Goal: Transaction & Acquisition: Purchase product/service

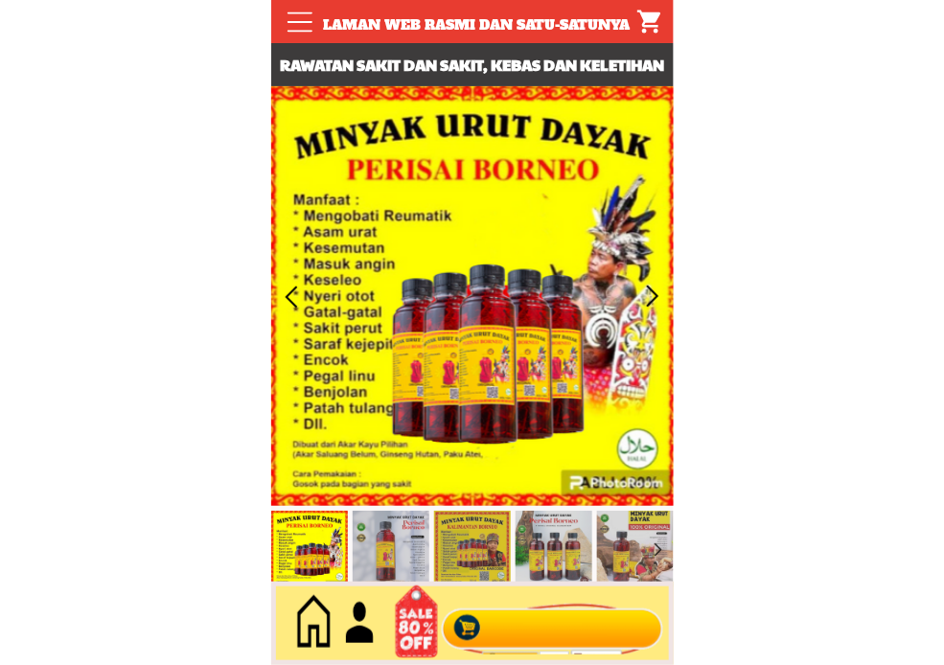
click at [541, 643] on div at bounding box center [552, 623] width 232 height 63
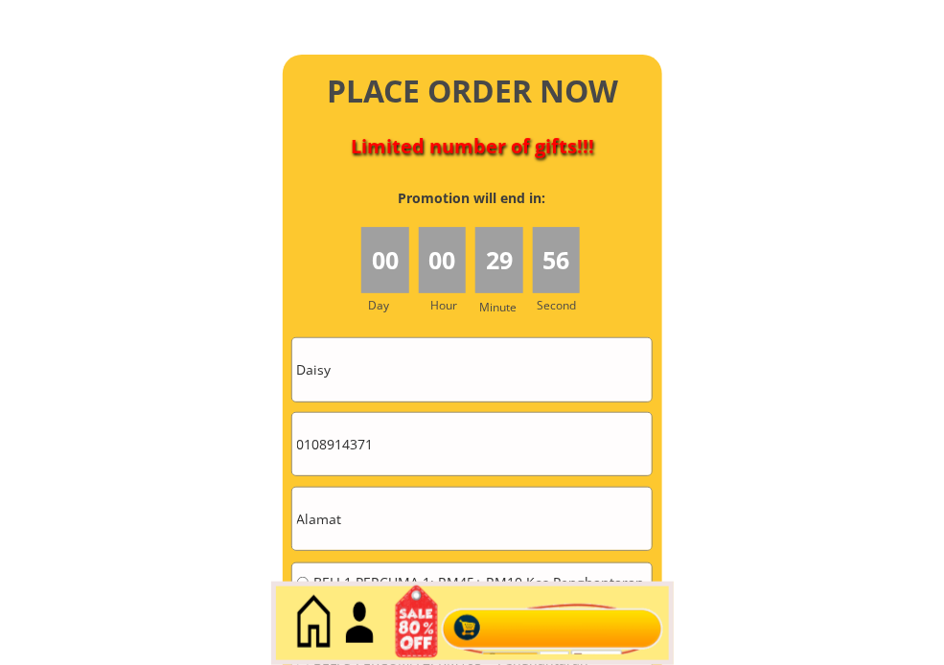
scroll to position [8523, 0]
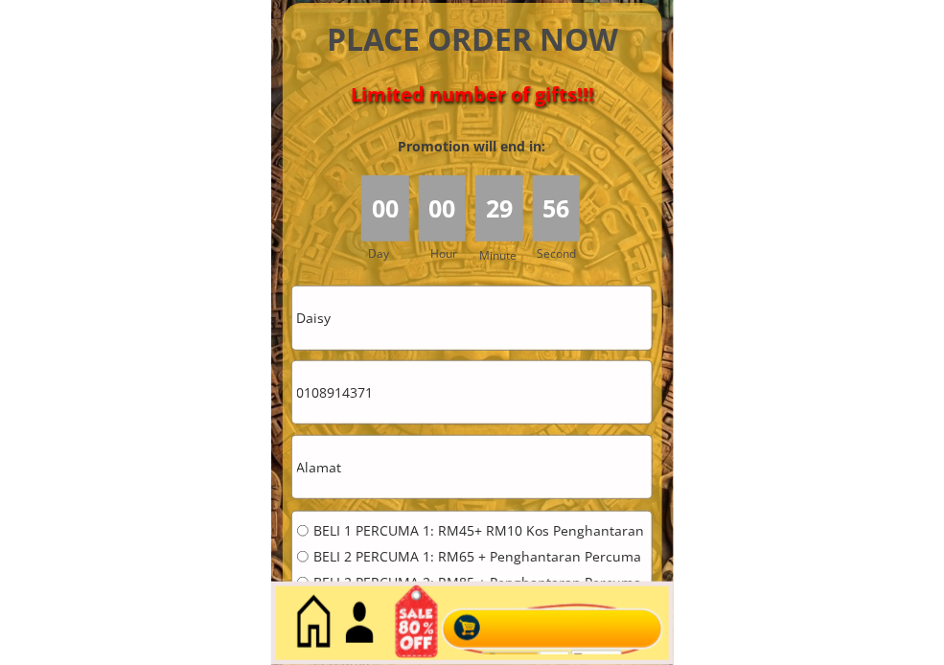
click at [410, 299] on input "Daisy" at bounding box center [471, 317] width 359 height 62
paste input "[PERSON_NAME] br nohd"
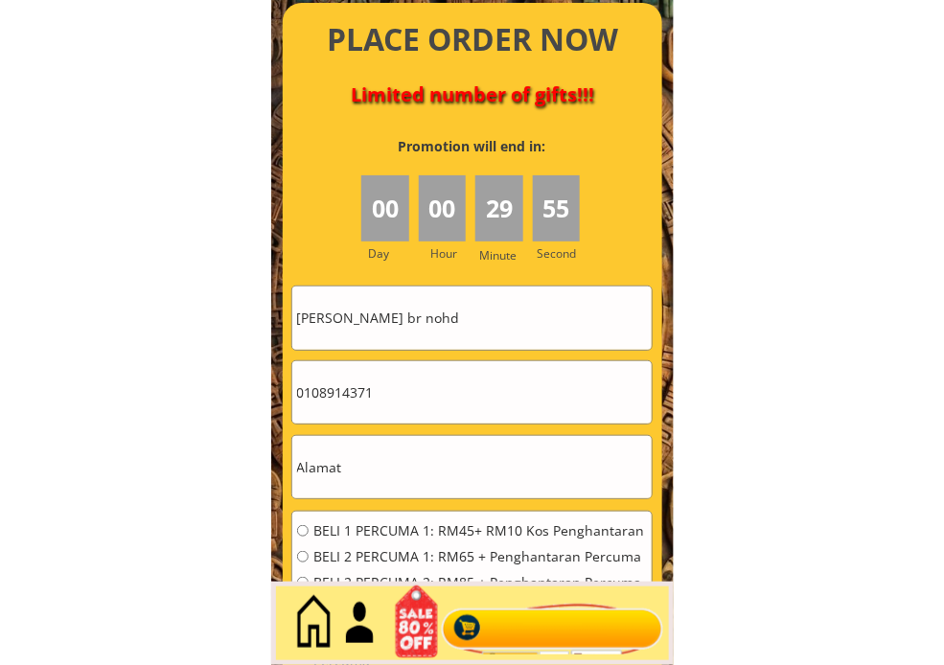
type input "[PERSON_NAME] br nohd"
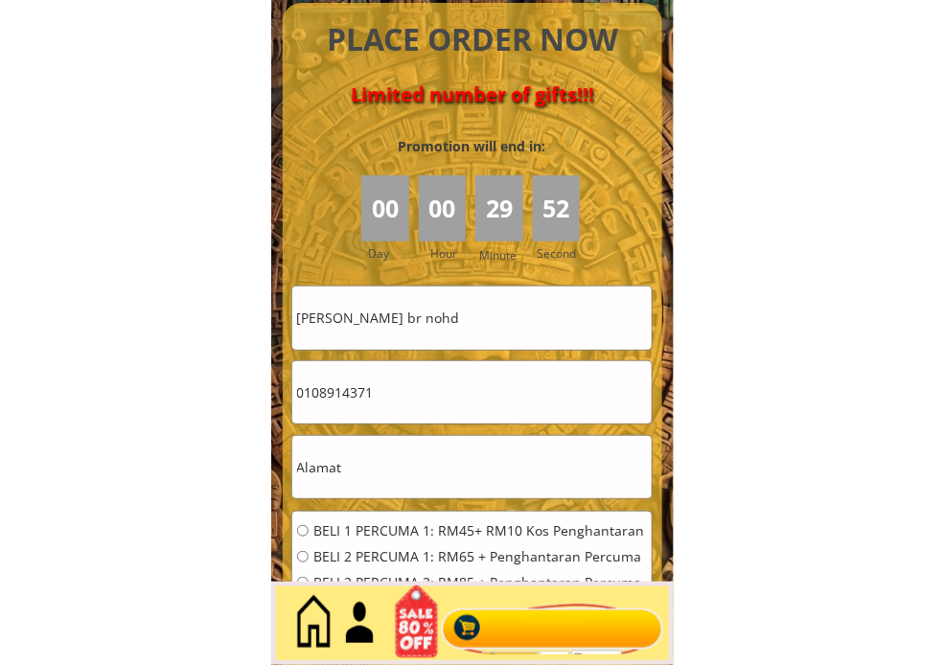
click at [461, 397] on input "0108914371" at bounding box center [471, 392] width 359 height 62
paste input "5734735"
type input "0105734735"
click at [376, 474] on input "text" at bounding box center [471, 467] width 359 height 62
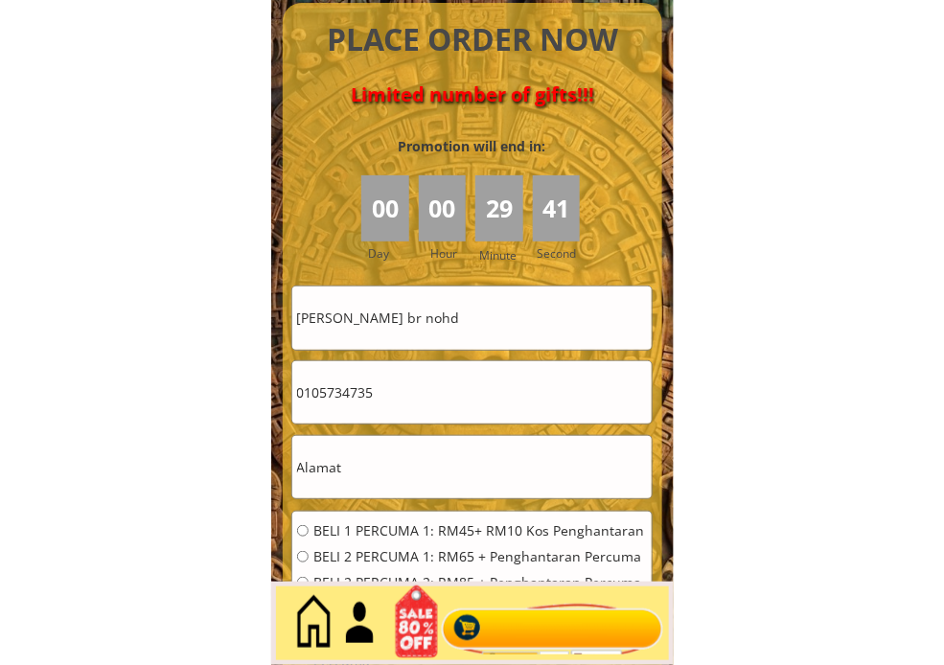
click at [376, 474] on input "text" at bounding box center [471, 467] width 359 height 62
paste input "367 kg [GEOGRAPHIC_DATA]"
type input "367 kg [GEOGRAPHIC_DATA]"
click at [346, 551] on span "BELI 2 PERCUMA 1: RM65 + Penghantaran Percuma" at bounding box center [479, 556] width 333 height 13
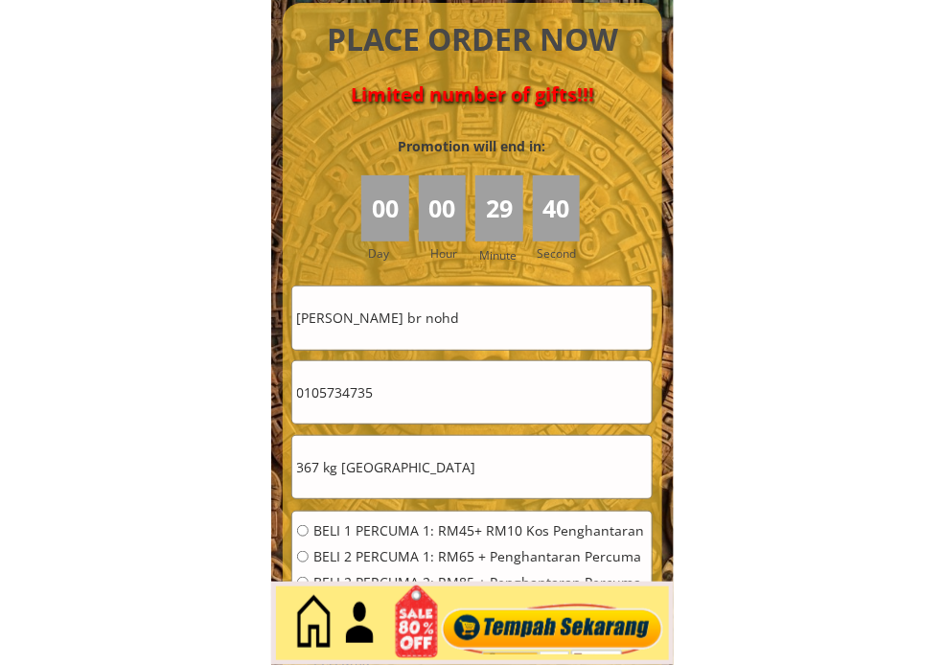
radio input "true"
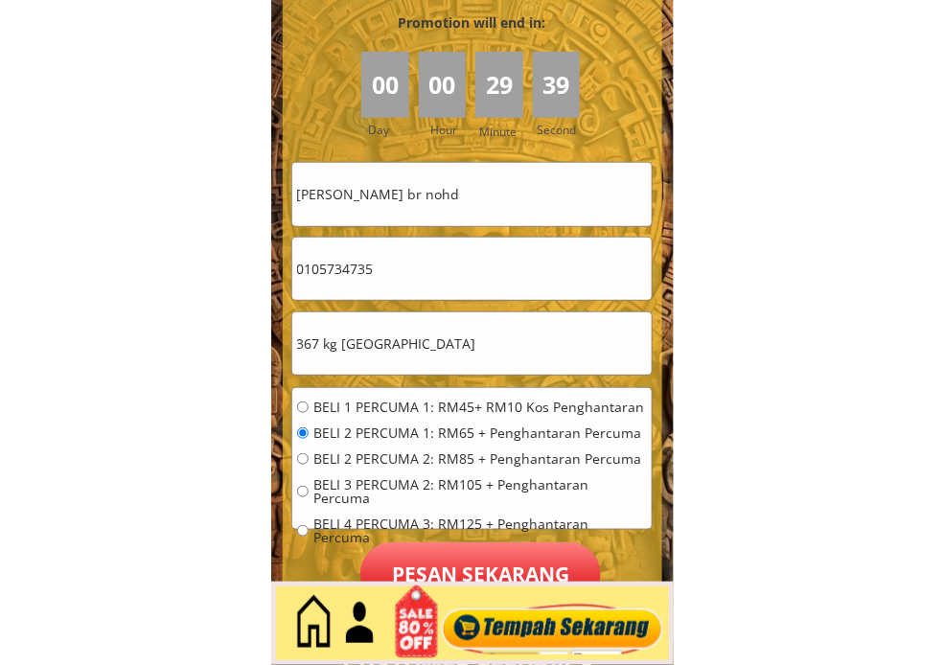
scroll to position [8737, 0]
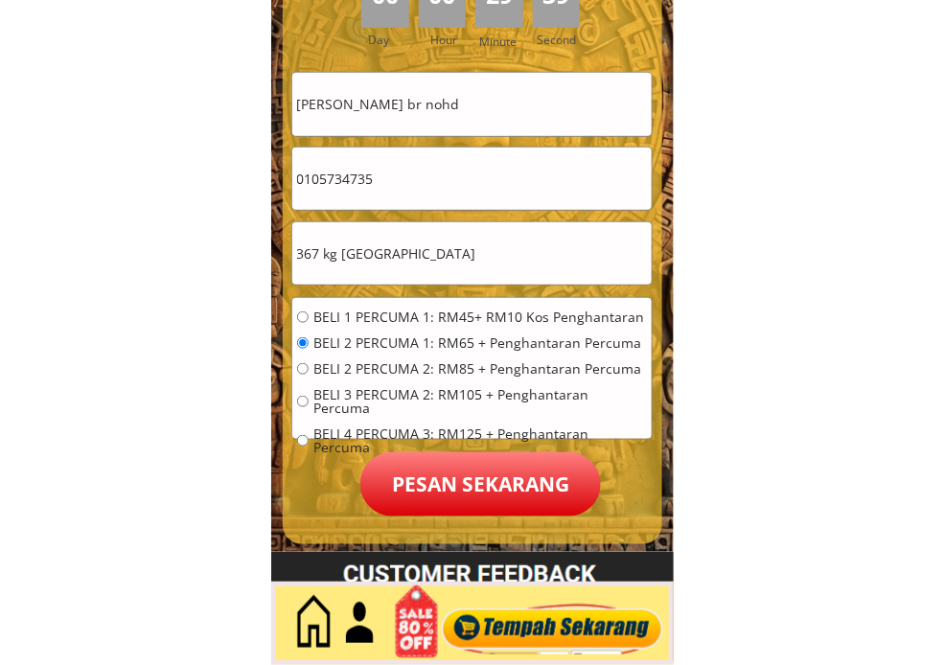
click at [482, 469] on p "Pesan sekarang" at bounding box center [480, 484] width 240 height 64
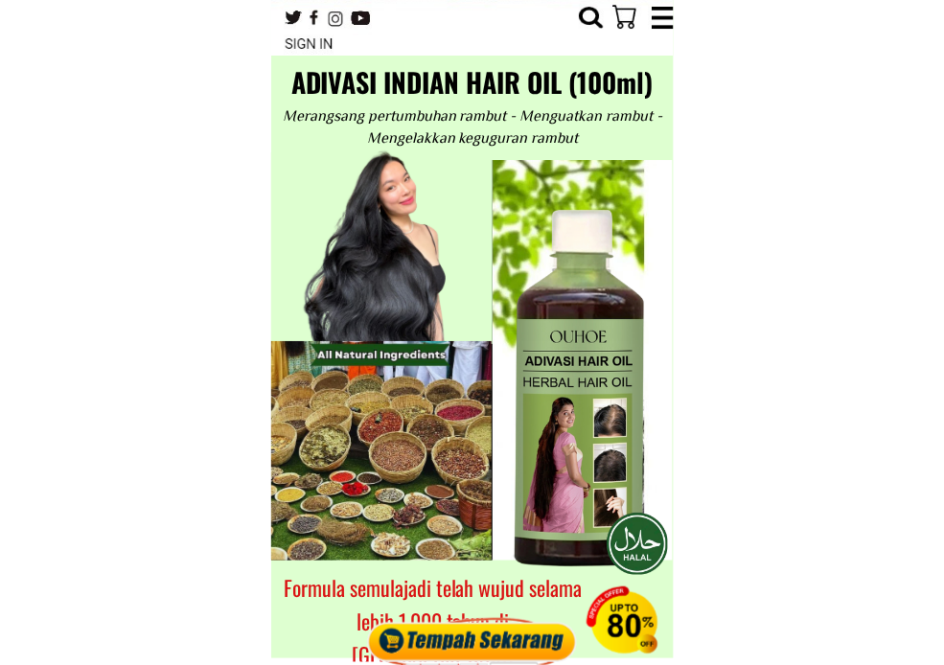
click at [498, 635] on div at bounding box center [472, 635] width 220 height 58
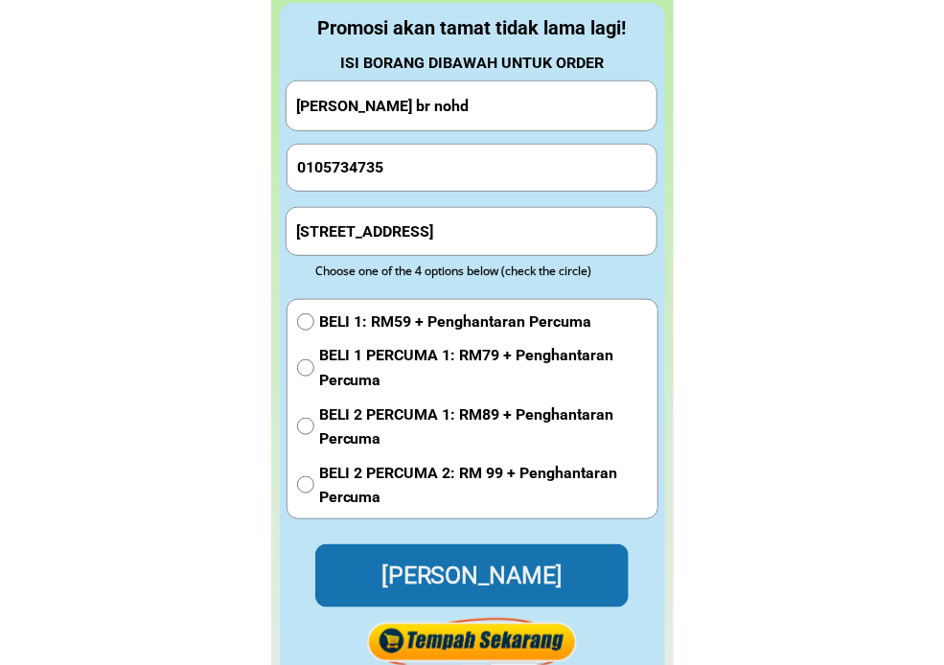
scroll to position [8703, 0]
